Goal: Information Seeking & Learning: Learn about a topic

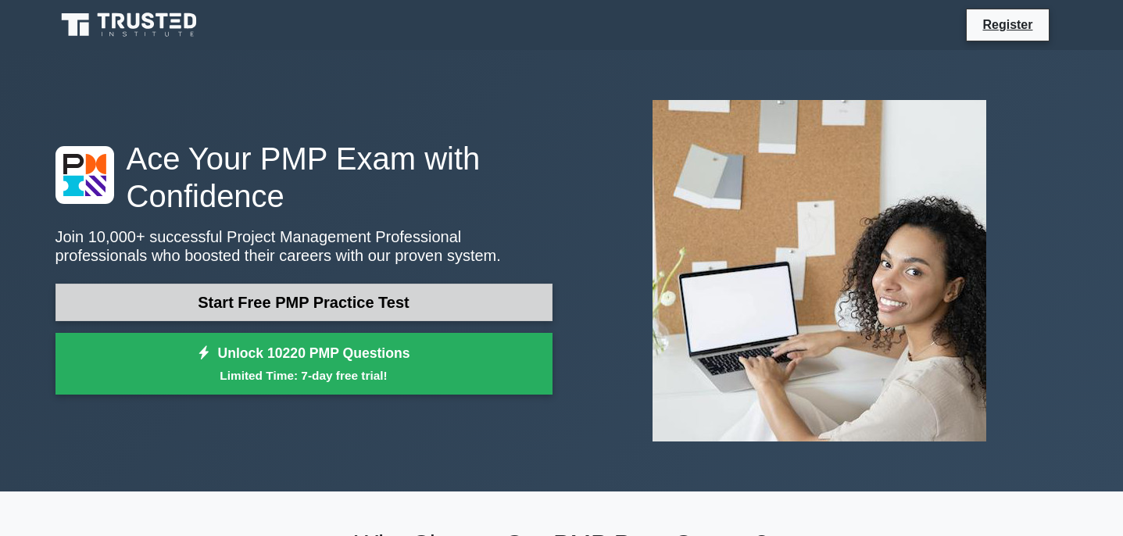
click at [381, 299] on link "Start Free PMP Practice Test" at bounding box center [303, 303] width 497 height 38
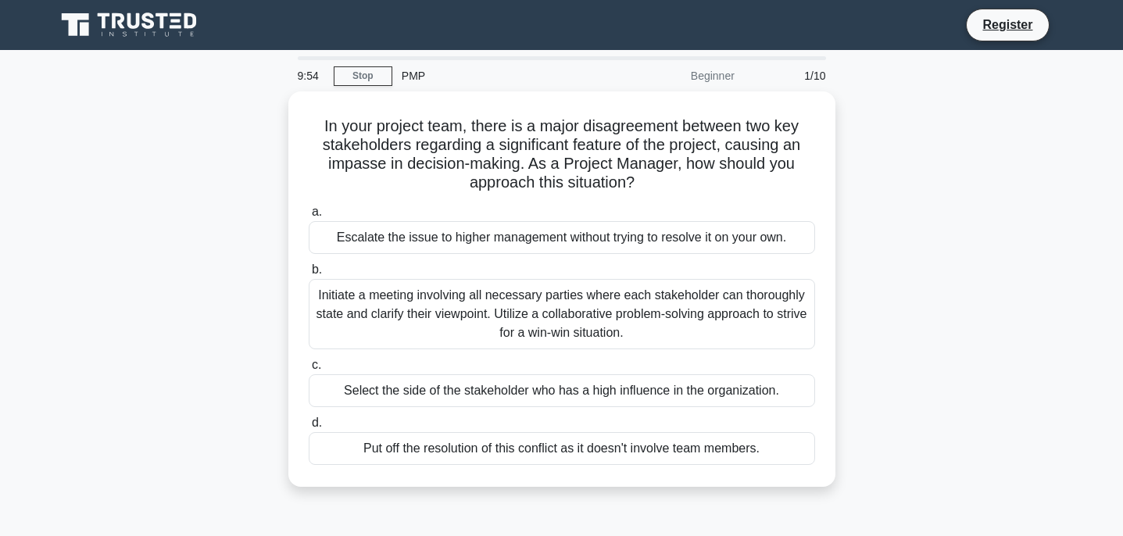
click at [722, 73] on div "Beginner" at bounding box center [675, 75] width 137 height 31
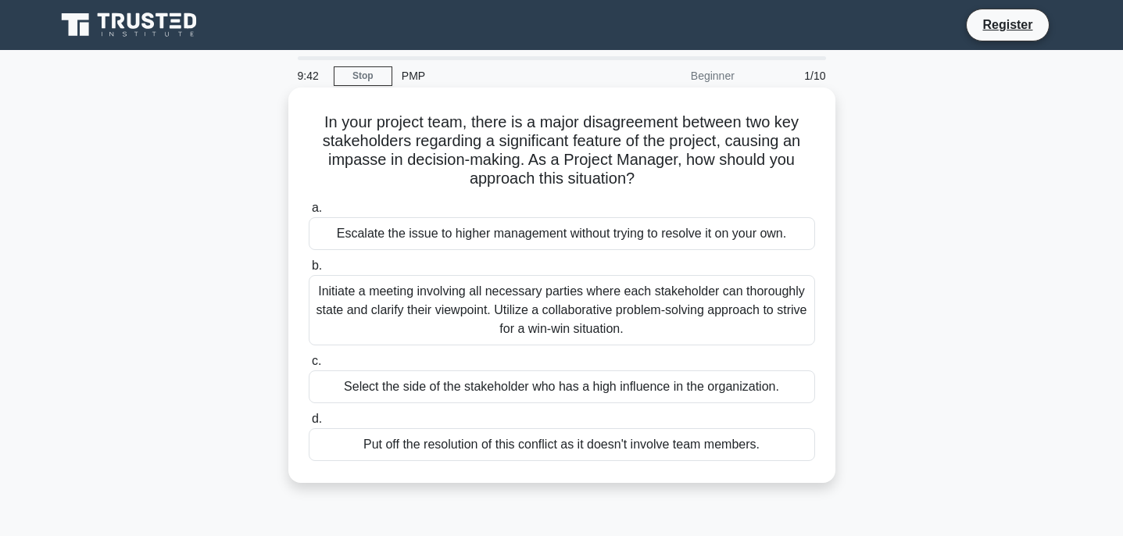
click at [533, 313] on div "Initiate a meeting involving all necessary parties where each stakeholder can t…" at bounding box center [562, 310] width 506 height 70
click at [309, 271] on input "b. Initiate a meeting involving all necessary parties where each stakeholder ca…" at bounding box center [309, 266] width 0 height 10
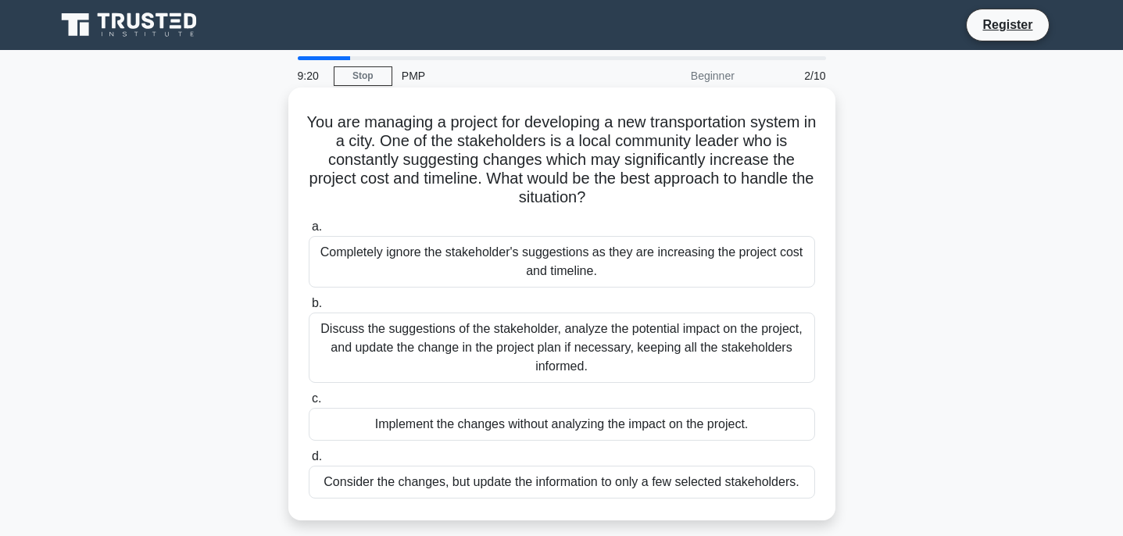
click at [403, 344] on div "Discuss the suggestions of the stakeholder, analyze the potential impact on the…" at bounding box center [562, 348] width 506 height 70
click at [309, 309] on input "b. Discuss the suggestions of the stakeholder, analyze the potential impact on …" at bounding box center [309, 304] width 0 height 10
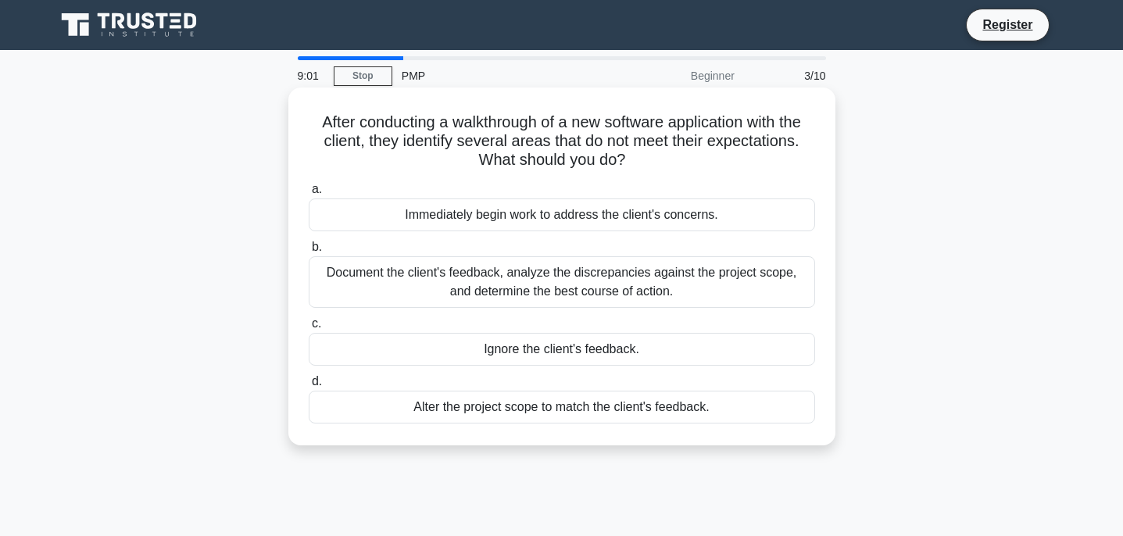
click at [443, 278] on div "Document the client's feedback, analyze the discrepancies against the project s…" at bounding box center [562, 282] width 506 height 52
click at [309, 252] on input "b. Document the client's feedback, analyze the discrepancies against the projec…" at bounding box center [309, 247] width 0 height 10
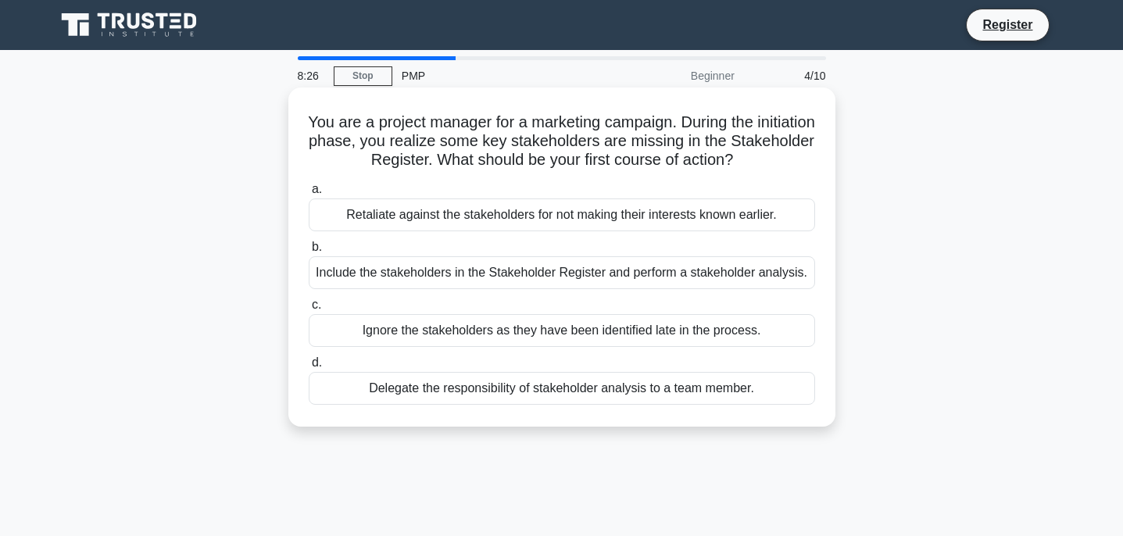
click at [488, 277] on div "Include the stakeholders in the Stakeholder Register and perform a stakeholder …" at bounding box center [562, 272] width 506 height 33
click at [309, 252] on input "b. Include the stakeholders in the Stakeholder Register and perform a stakehold…" at bounding box center [309, 247] width 0 height 10
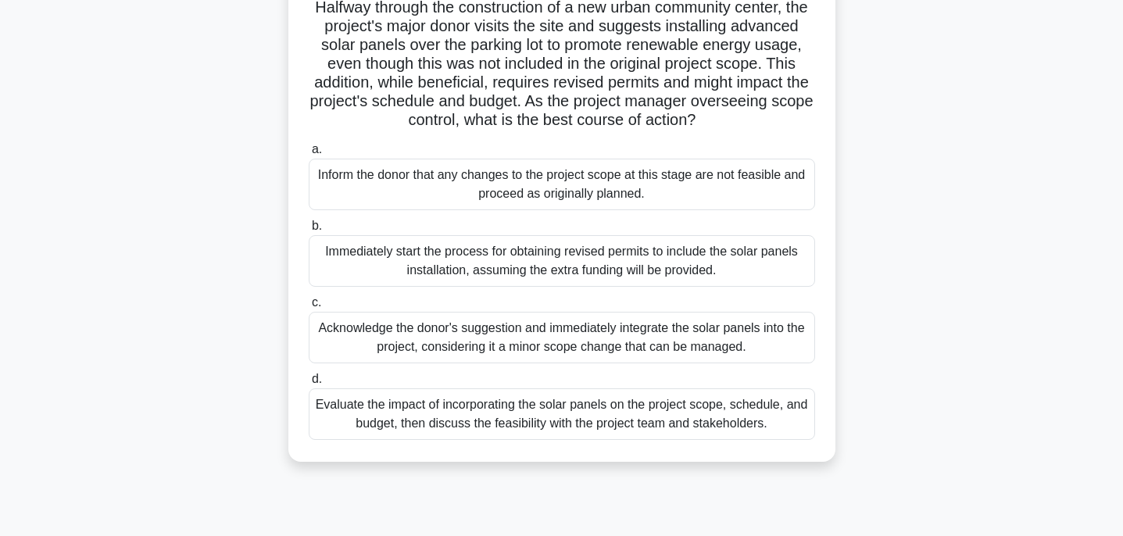
scroll to position [123, 0]
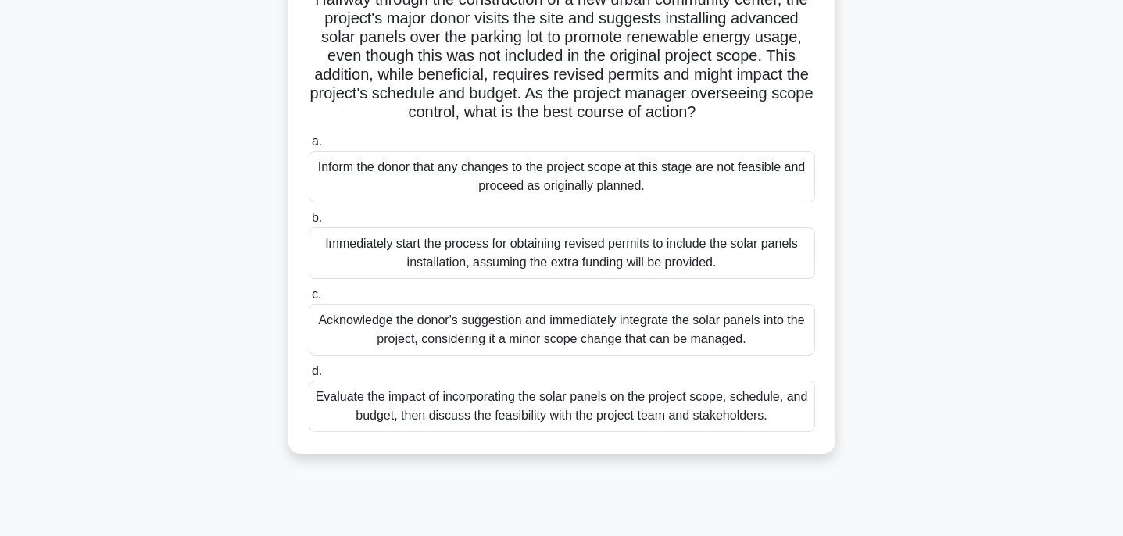
click at [563, 407] on div "Evaluate the impact of incorporating the solar panels on the project scope, sch…" at bounding box center [562, 407] width 506 height 52
click at [309, 377] on input "d. Evaluate the impact of incorporating the solar panels on the project scope, …" at bounding box center [309, 372] width 0 height 10
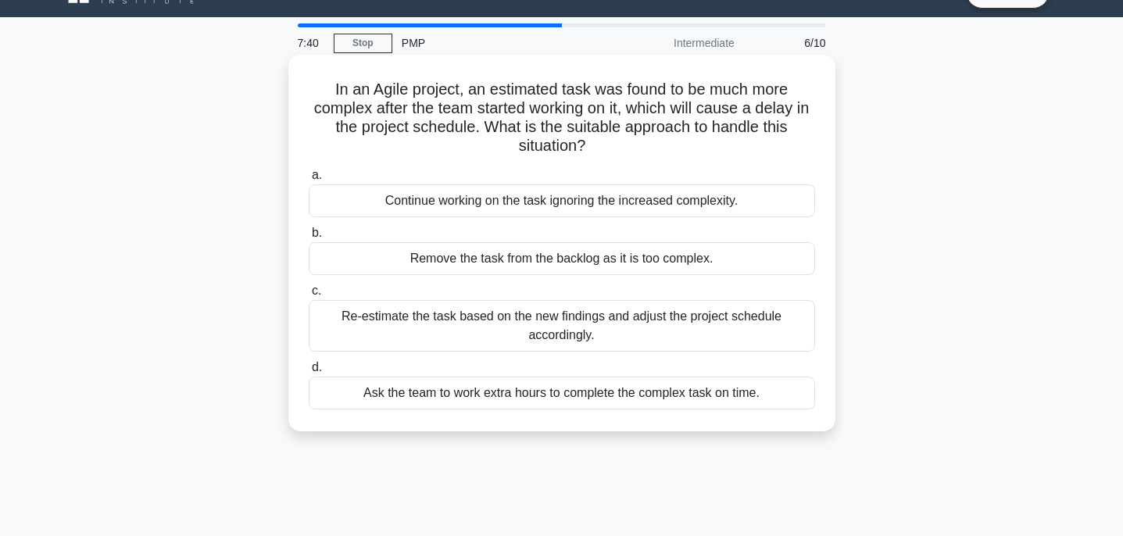
scroll to position [0, 0]
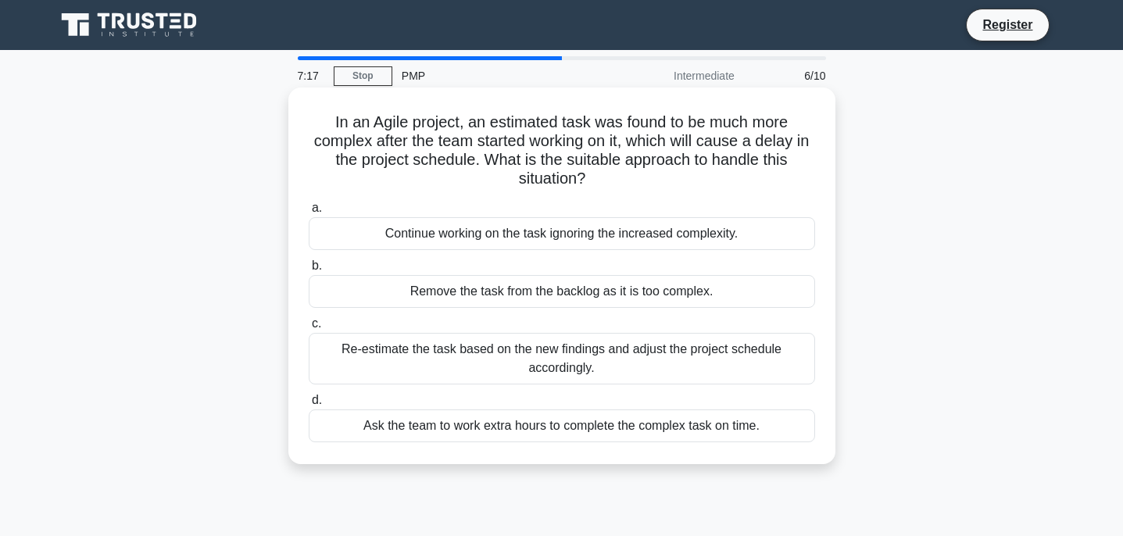
click at [606, 365] on div "Re-estimate the task based on the new findings and adjust the project schedule …" at bounding box center [562, 359] width 506 height 52
click at [309, 329] on input "c. Re-estimate the task based on the new findings and adjust the project schedu…" at bounding box center [309, 324] width 0 height 10
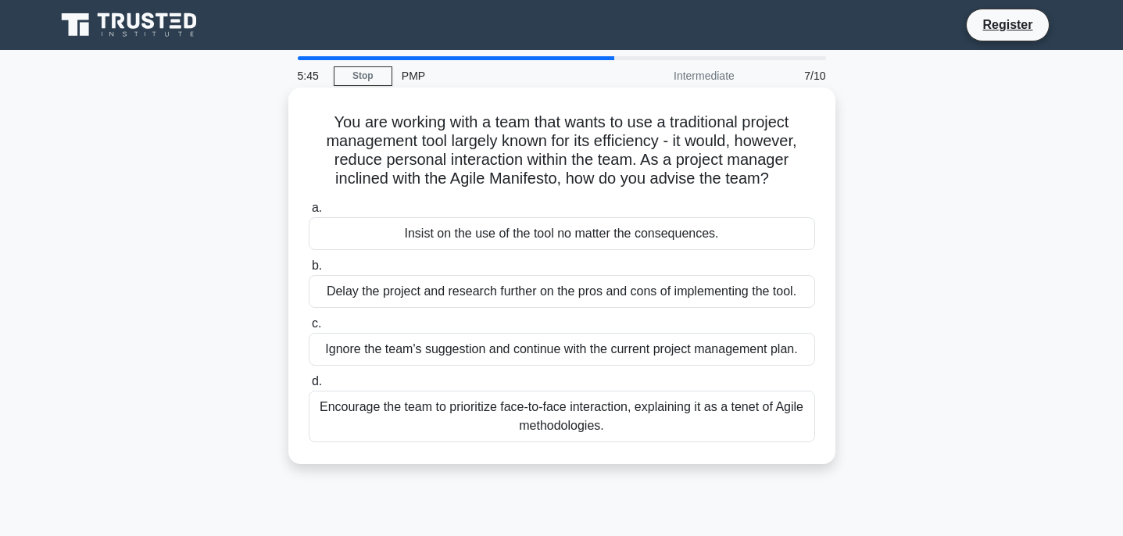
click at [538, 418] on div "Encourage the team to prioritize face-to-face interaction, explaining it as a t…" at bounding box center [562, 417] width 506 height 52
click at [309, 387] on input "d. Encourage the team to prioritize face-to-face interaction, explaining it as …" at bounding box center [309, 382] width 0 height 10
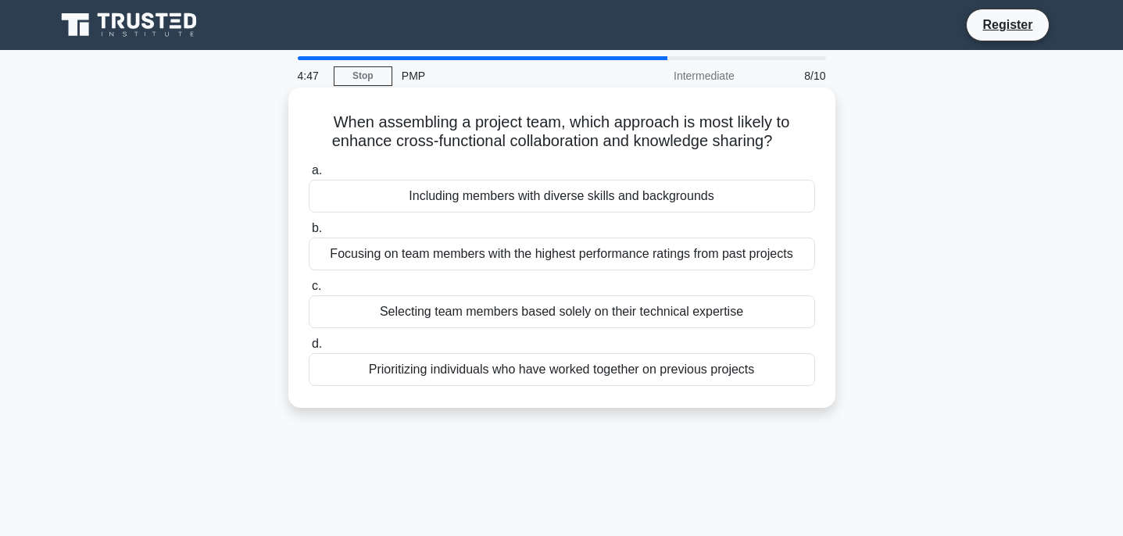
click at [478, 199] on div "Including members with diverse skills and backgrounds" at bounding box center [562, 196] width 506 height 33
click at [309, 176] on input "a. Including members with diverse skills and backgrounds" at bounding box center [309, 171] width 0 height 10
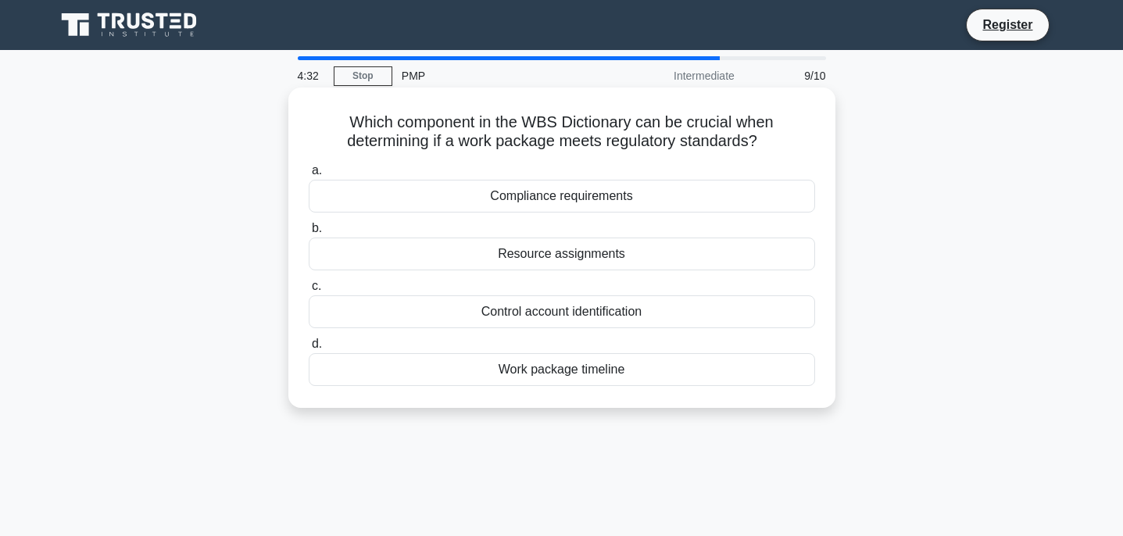
click at [571, 209] on div "Compliance requirements" at bounding box center [562, 196] width 506 height 33
click at [309, 176] on input "a. Compliance requirements" at bounding box center [309, 171] width 0 height 10
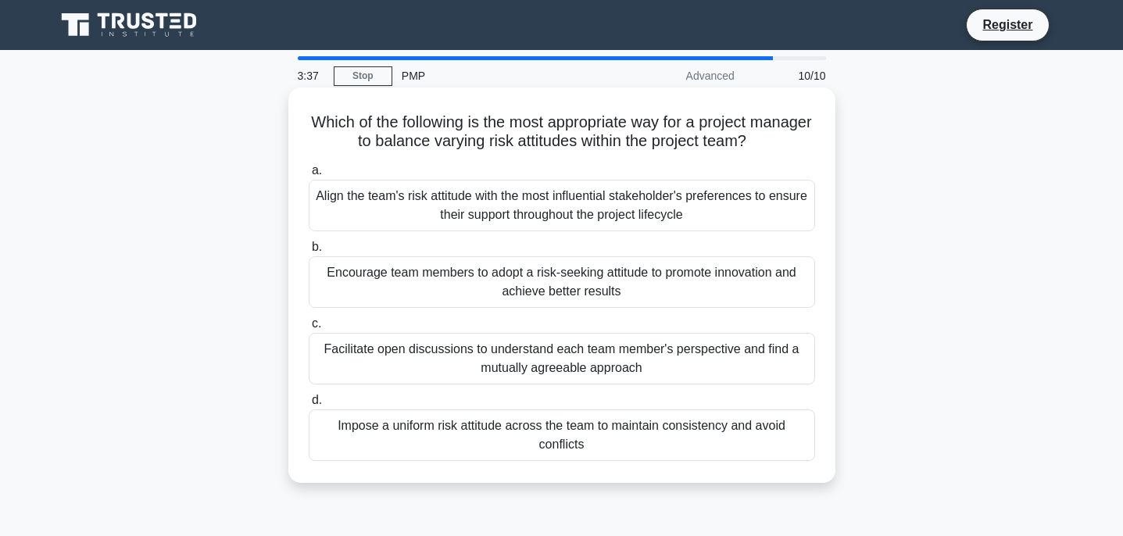
click at [571, 374] on div "Facilitate open discussions to understand each team member's perspective and fi…" at bounding box center [562, 359] width 506 height 52
click at [309, 329] on input "c. Facilitate open discussions to understand each team member's perspective and…" at bounding box center [309, 324] width 0 height 10
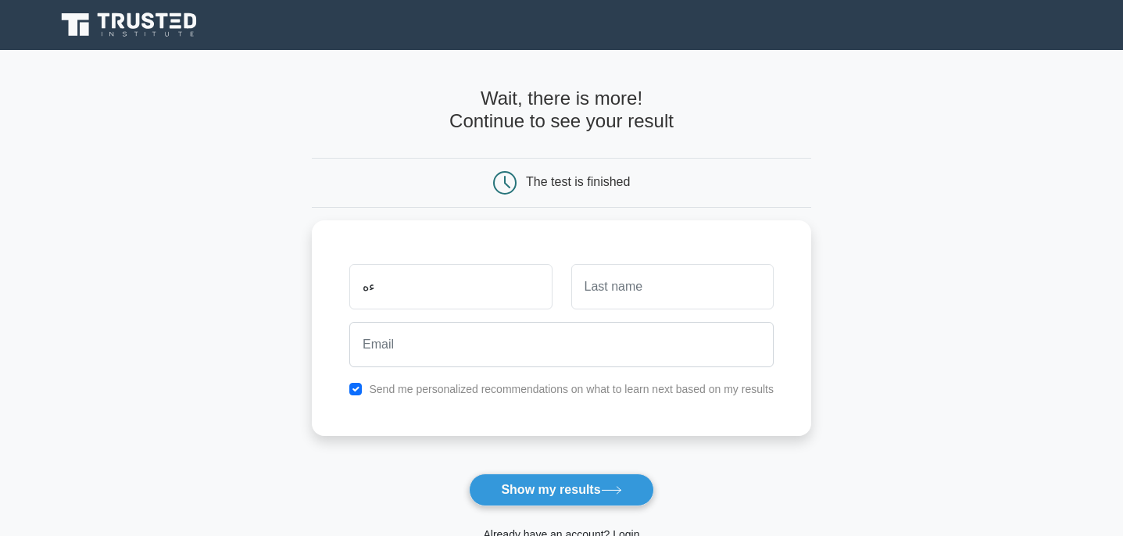
type input "ء"
type input "Vikas"
type input "Khanna"
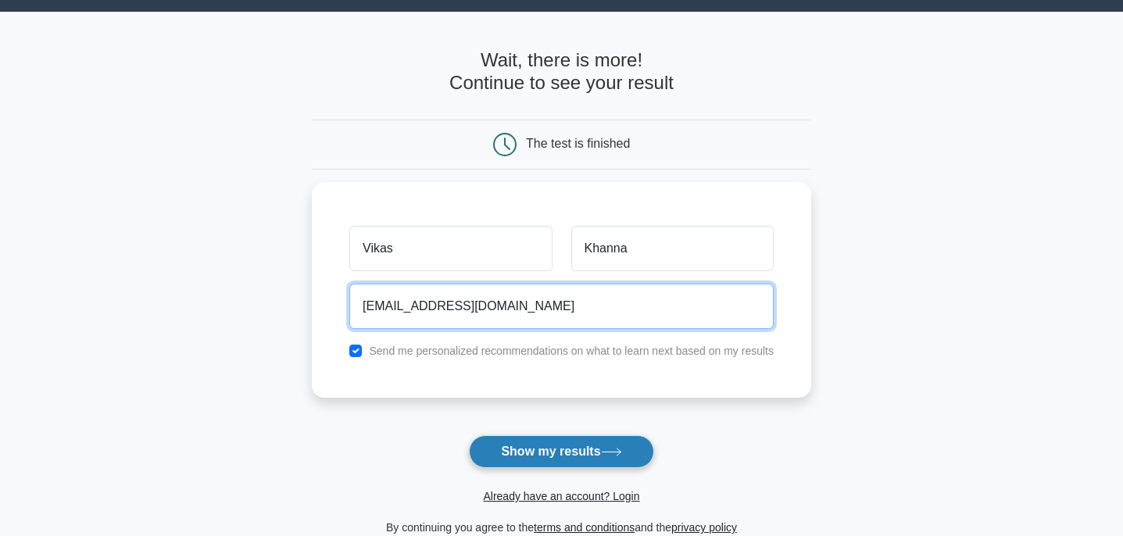
scroll to position [39, 0]
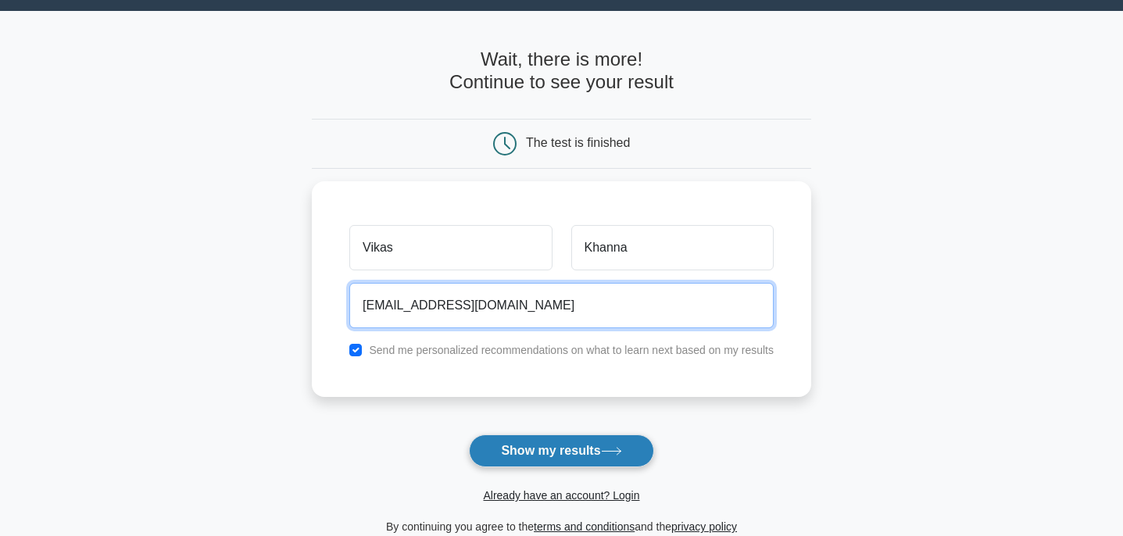
type input "khannavicky@hotmail.com"
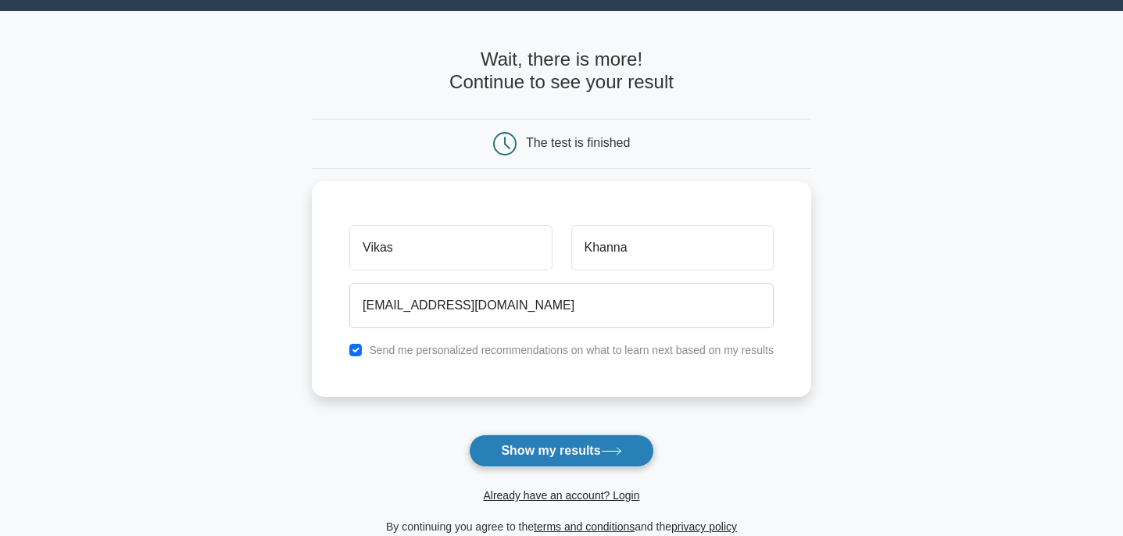
click at [542, 446] on button "Show my results" at bounding box center [561, 451] width 184 height 33
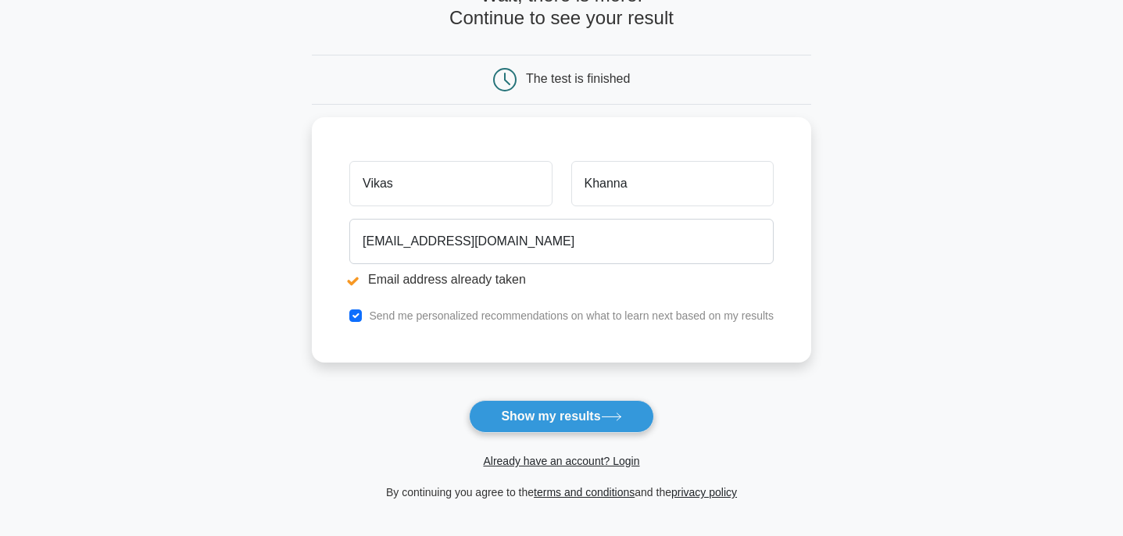
scroll to position [163, 0]
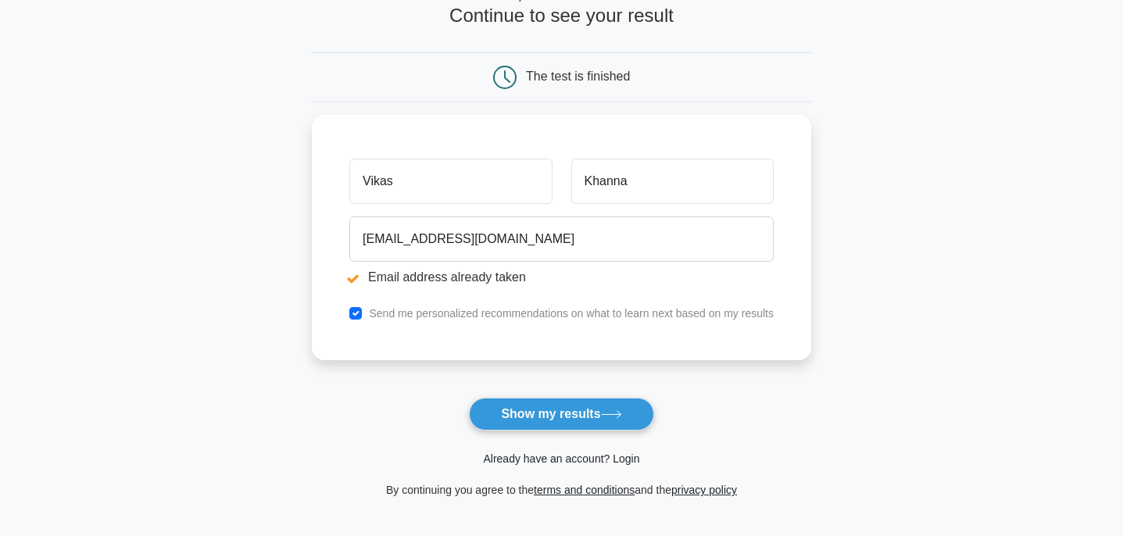
click at [562, 462] on link "Already have an account? Login" at bounding box center [561, 458] width 156 height 13
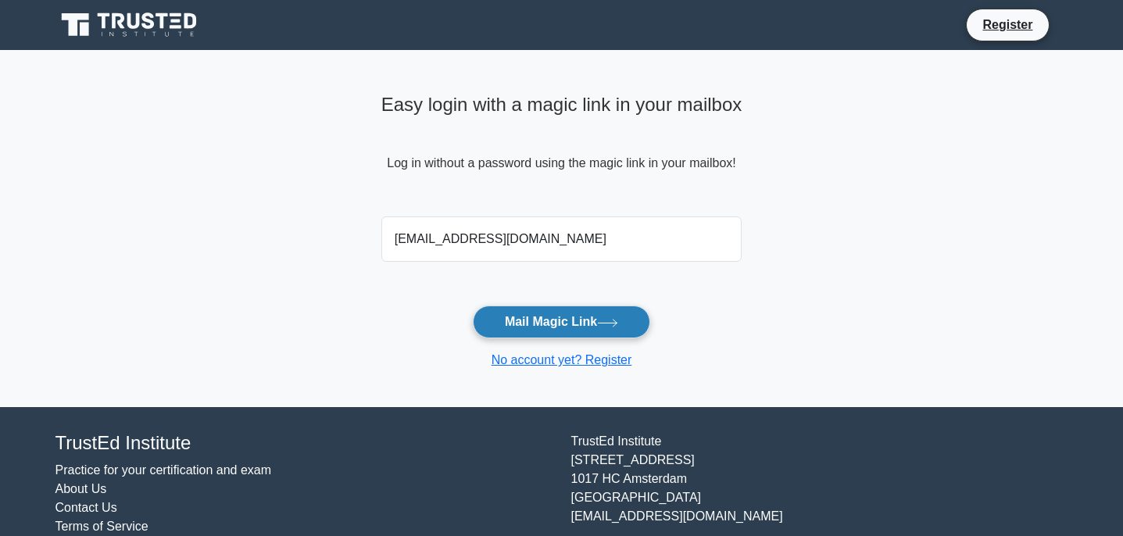
type input "[EMAIL_ADDRESS][DOMAIN_NAME]"
click at [531, 331] on button "Mail Magic Link" at bounding box center [561, 322] width 177 height 33
click at [507, 163] on div "Easy login with a magic link in your mailbox Log in without a password using th…" at bounding box center [561, 149] width 361 height 123
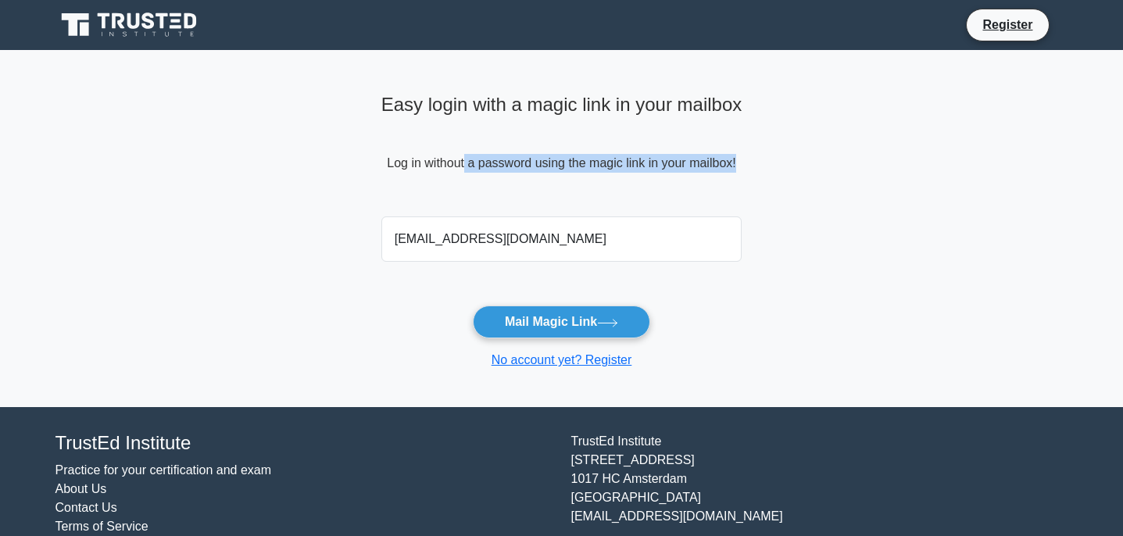
click at [507, 163] on div "Easy login with a magic link in your mailbox Log in without a password using th…" at bounding box center [561, 149] width 361 height 123
click at [556, 154] on div "Easy login with a magic link in your mailbox Log in without a password using th…" at bounding box center [561, 149] width 361 height 123
click at [554, 318] on button "Mail Magic Link" at bounding box center [561, 322] width 177 height 33
